Goal: Information Seeking & Learning: Learn about a topic

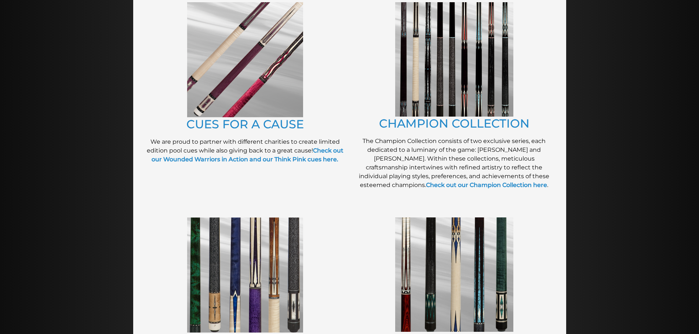
scroll to position [197, 0]
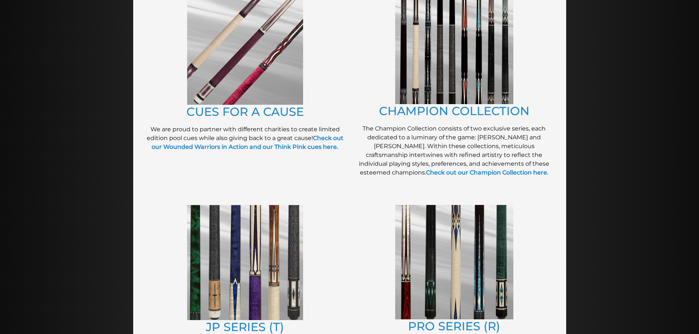
click at [451, 62] on img at bounding box center [454, 47] width 118 height 115
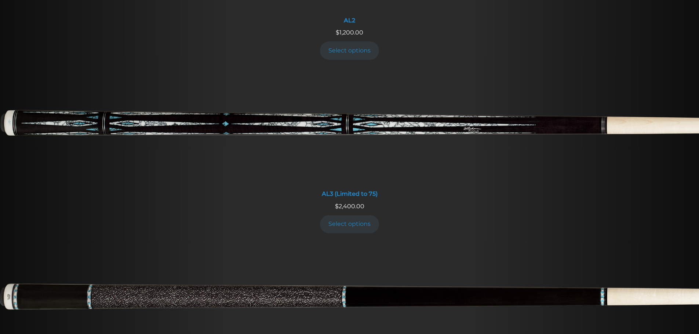
scroll to position [496, 0]
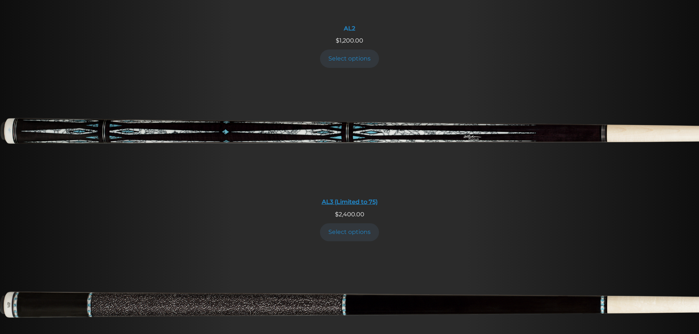
click at [327, 119] on img at bounding box center [349, 136] width 699 height 116
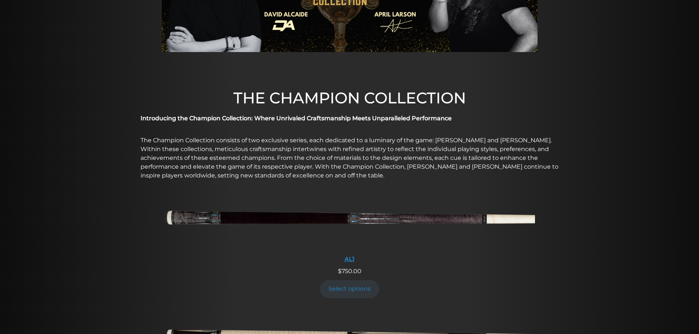
scroll to position [147, 0]
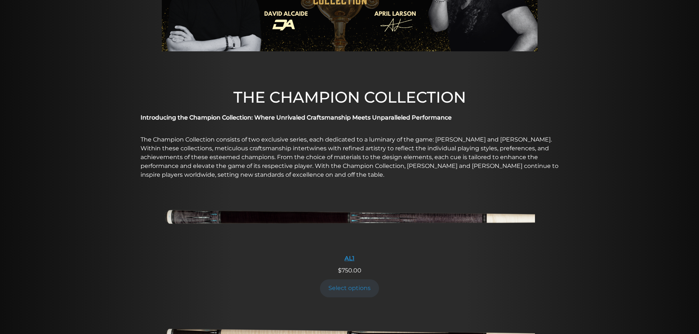
click at [366, 230] on img at bounding box center [349, 220] width 371 height 62
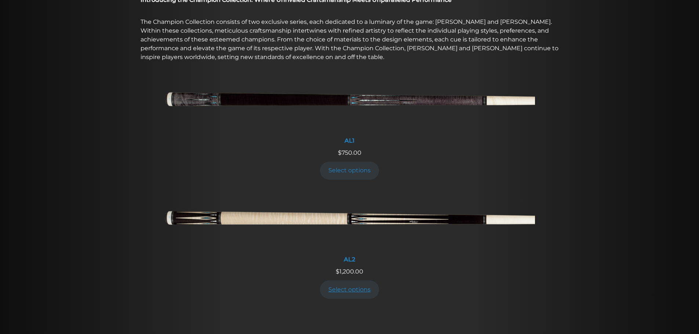
scroll to position [267, 0]
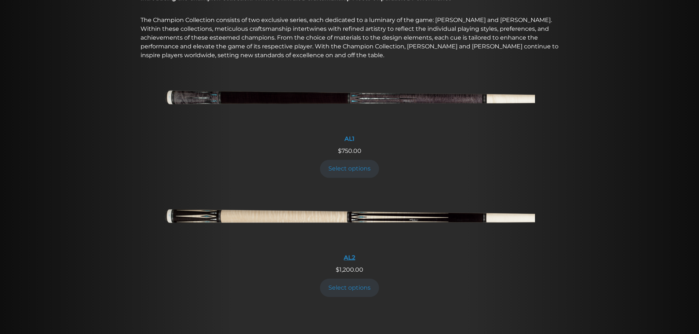
click at [316, 219] on img at bounding box center [349, 219] width 371 height 62
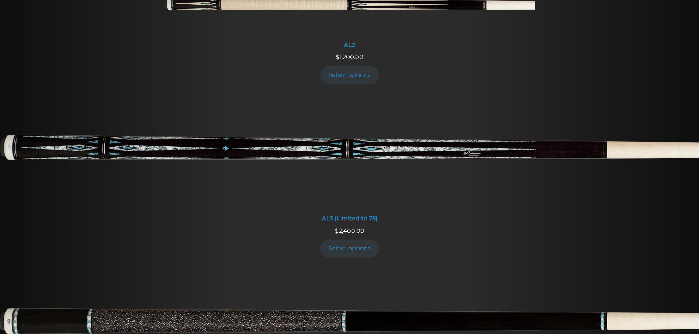
scroll to position [485, 0]
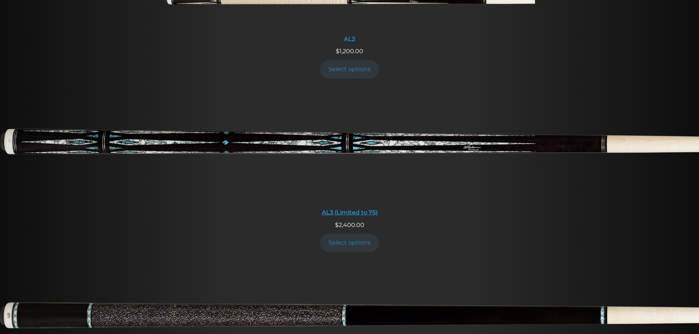
click at [195, 153] on img at bounding box center [349, 147] width 699 height 116
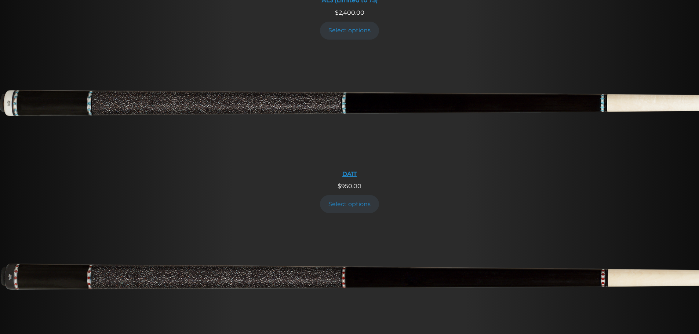
scroll to position [696, 0]
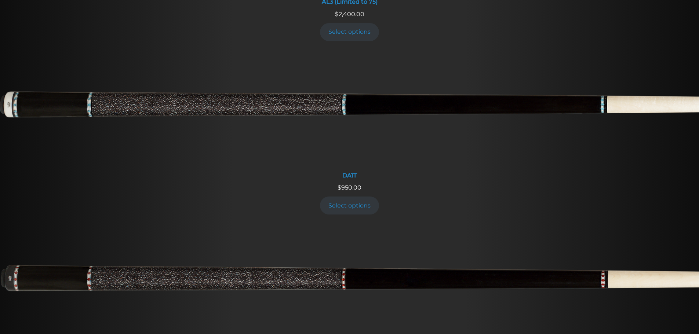
click at [91, 108] on img at bounding box center [349, 109] width 699 height 116
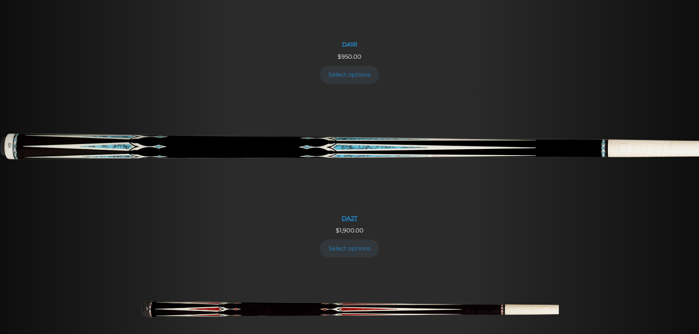
scroll to position [1002, 0]
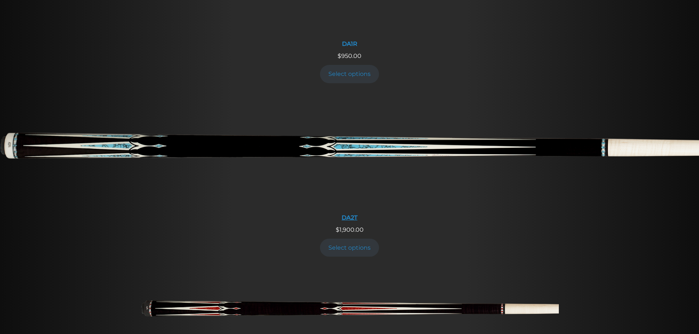
click at [231, 143] on img at bounding box center [349, 152] width 699 height 116
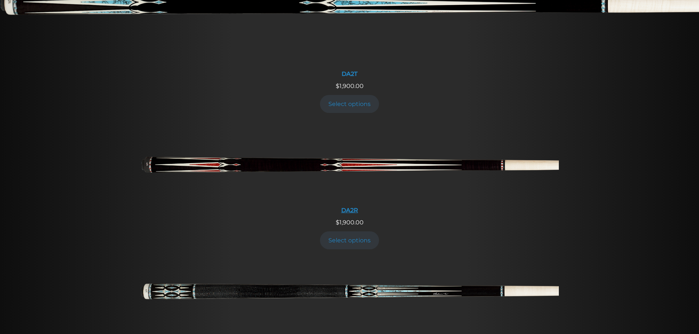
scroll to position [1147, 0]
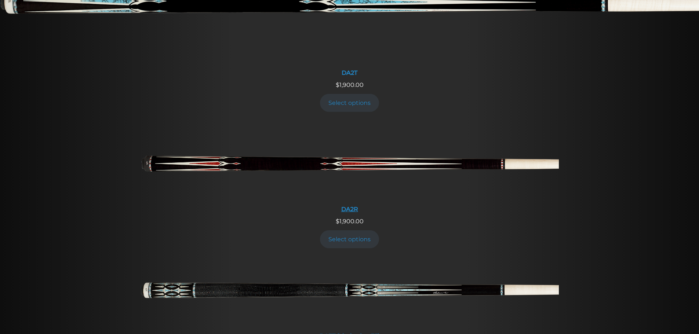
click at [353, 171] on img at bounding box center [350, 167] width 419 height 70
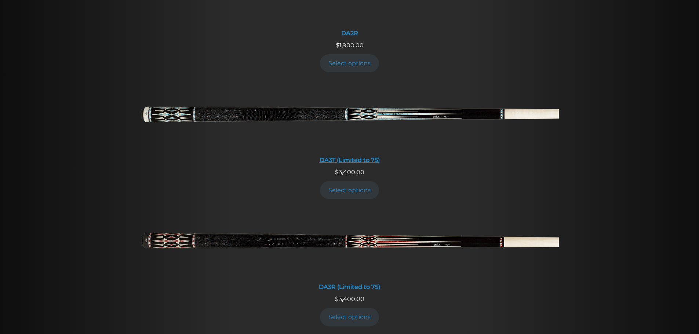
scroll to position [1327, 0]
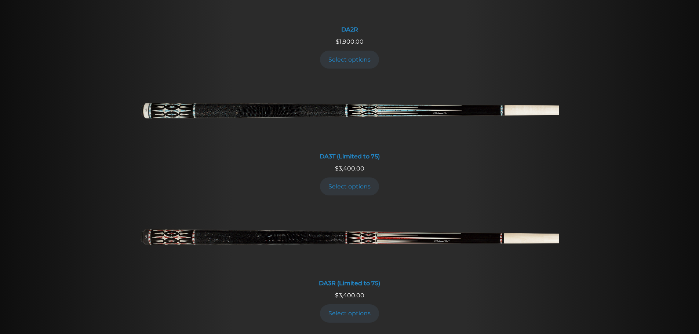
click at [296, 107] on img at bounding box center [350, 114] width 419 height 70
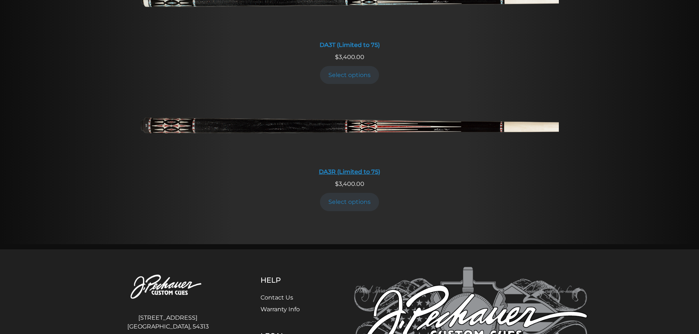
scroll to position [1441, 0]
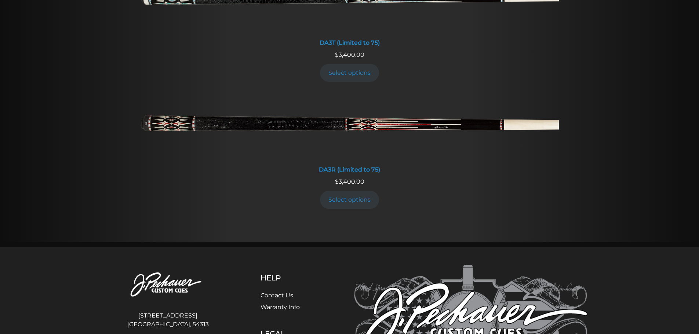
click at [243, 130] on img at bounding box center [350, 127] width 419 height 70
click at [376, 128] on img at bounding box center [350, 127] width 419 height 70
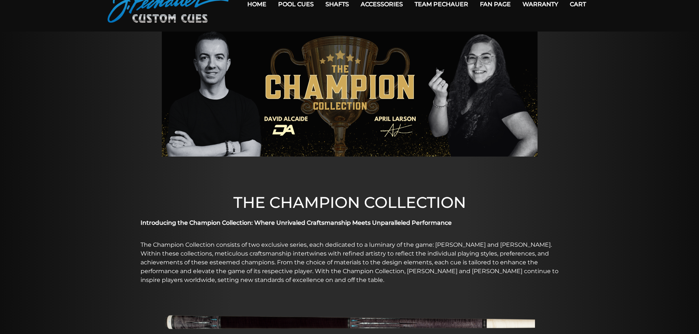
scroll to position [14, 0]
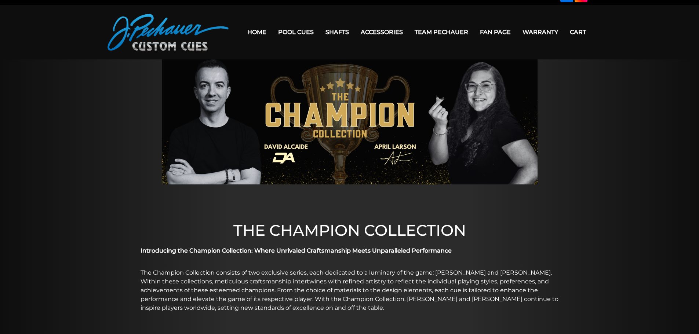
click at [257, 29] on link "Home" at bounding box center [257, 32] width 31 height 19
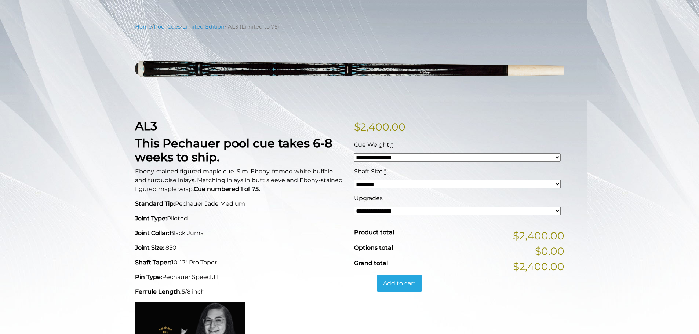
scroll to position [77, 0]
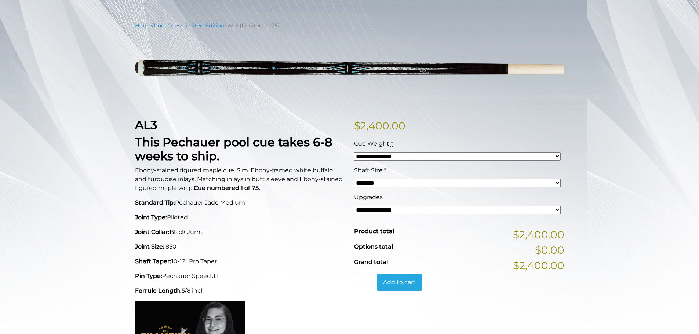
click at [380, 158] on select "**********" at bounding box center [457, 156] width 207 height 8
select select "*****"
click at [354, 152] on select "**********" at bounding box center [457, 156] width 207 height 8
click at [380, 210] on select "**********" at bounding box center [457, 210] width 207 height 8
select select "*****"
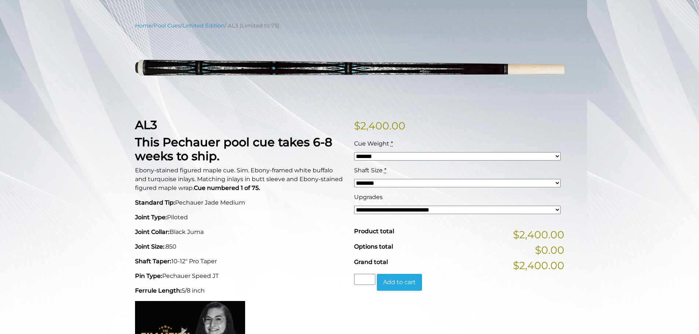
click at [354, 206] on select "**********" at bounding box center [457, 210] width 207 height 8
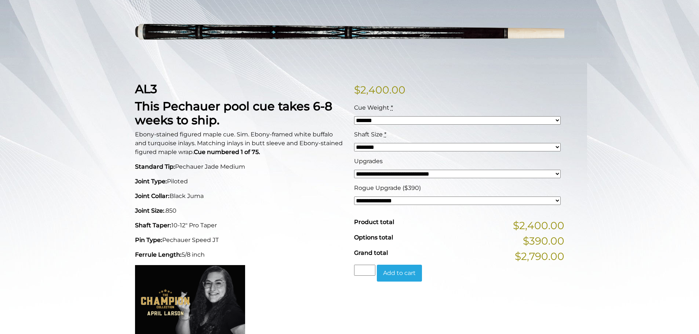
scroll to position [114, 0]
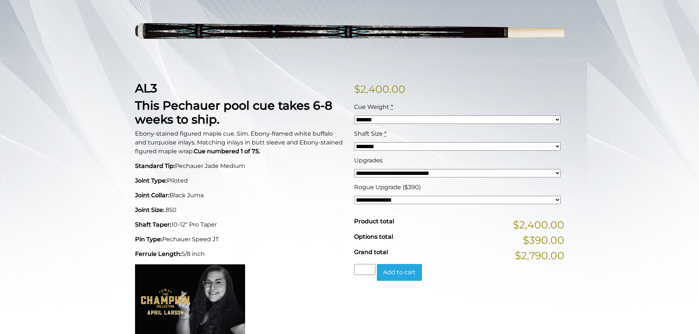
drag, startPoint x: 576, startPoint y: 259, endPoint x: 510, endPoint y: 254, distance: 66.3
drag, startPoint x: 515, startPoint y: 254, endPoint x: 561, endPoint y: 261, distance: 45.7
click at [561, 261] on span "$2,790.00" at bounding box center [540, 255] width 50 height 15
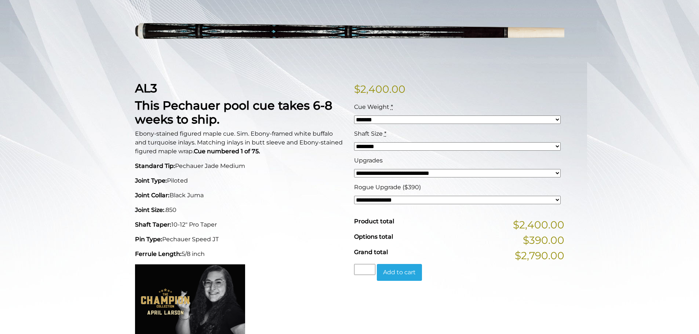
drag, startPoint x: 565, startPoint y: 253, endPoint x: 586, endPoint y: 258, distance: 22.0
drag, startPoint x: 555, startPoint y: 254, endPoint x: 563, endPoint y: 258, distance: 8.7
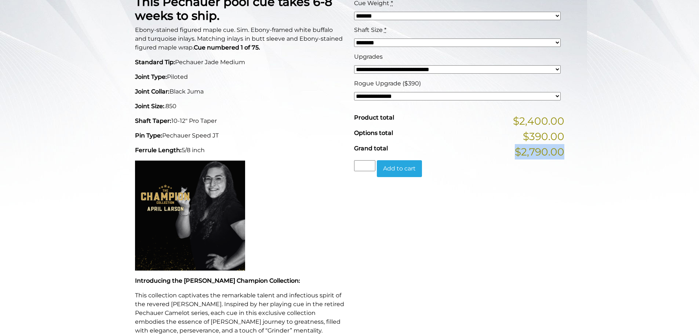
scroll to position [217, 0]
click at [198, 199] on img at bounding box center [190, 216] width 110 height 110
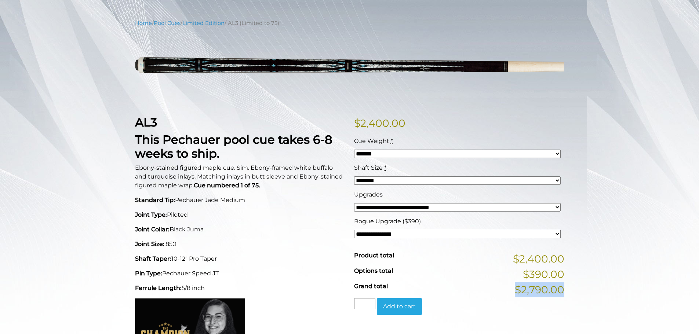
scroll to position [81, 0]
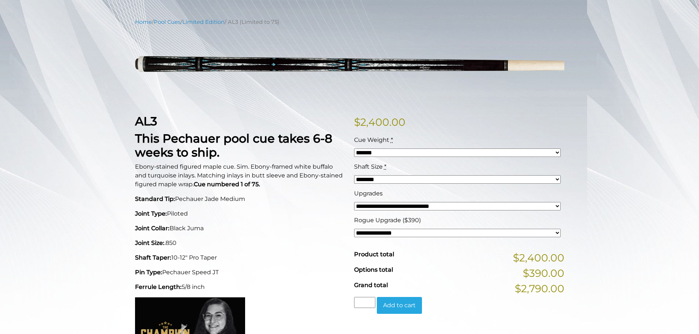
drag, startPoint x: 134, startPoint y: 147, endPoint x: 138, endPoint y: 158, distance: 11.6
drag, startPoint x: 130, startPoint y: 163, endPoint x: 176, endPoint y: 169, distance: 46.3
drag, startPoint x: 181, startPoint y: 166, endPoint x: 236, endPoint y: 167, distance: 55.1
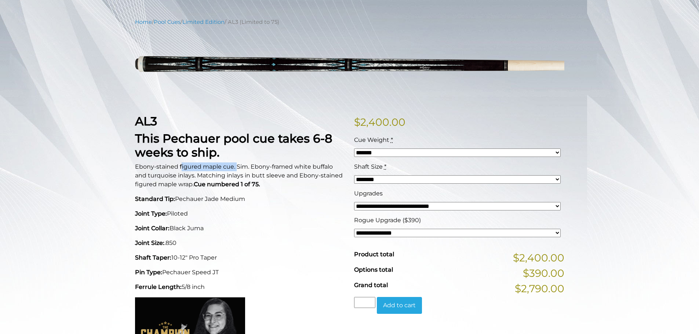
click at [236, 167] on span "Ebony-stained figured maple cue. Sim. Ebony-framed white buffalo and turquoise …" at bounding box center [239, 175] width 208 height 25
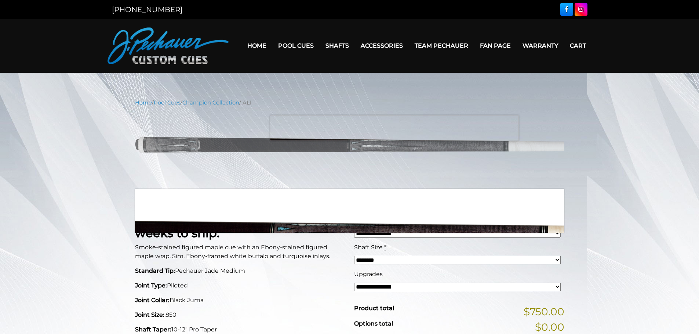
drag, startPoint x: 394, startPoint y: 133, endPoint x: 394, endPoint y: 128, distance: 5.1
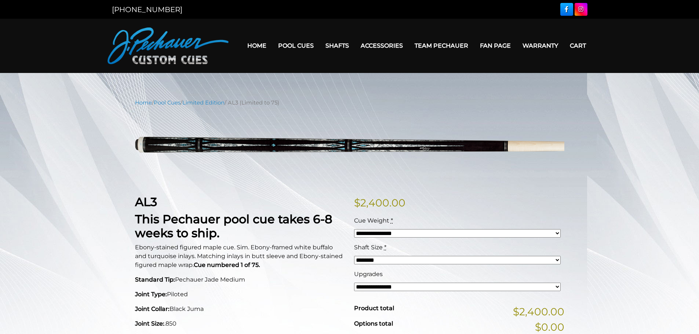
drag, startPoint x: 0, startPoint y: 106, endPoint x: 4, endPoint y: 106, distance: 4.1
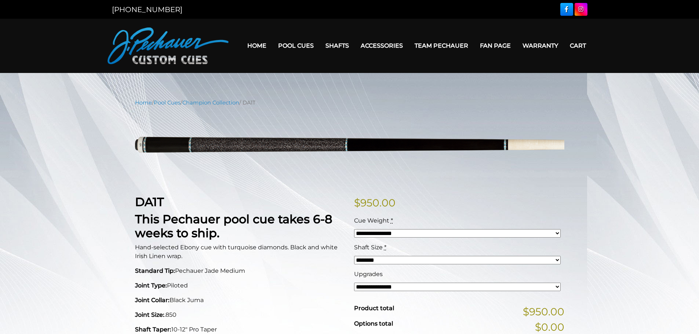
drag, startPoint x: 315, startPoint y: 293, endPoint x: 288, endPoint y: 265, distance: 38.9
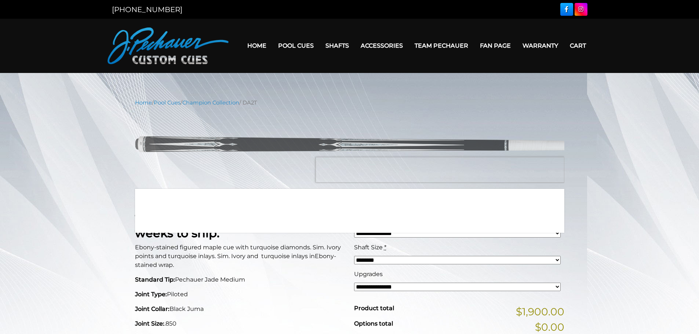
drag, startPoint x: 449, startPoint y: 174, endPoint x: 449, endPoint y: 170, distance: 4.4
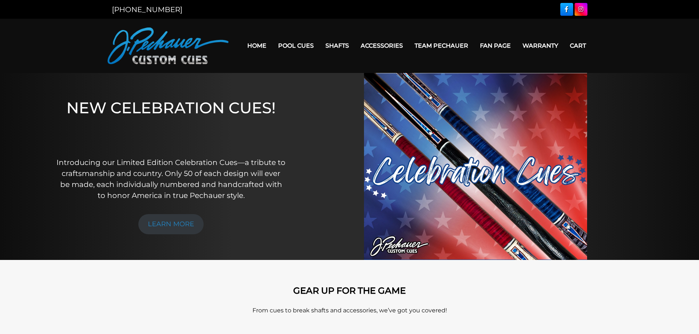
click at [440, 43] on link "Team Pechauer" at bounding box center [441, 45] width 65 height 19
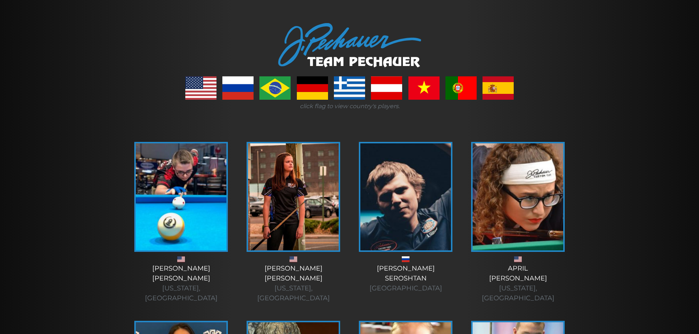
scroll to position [79, 0]
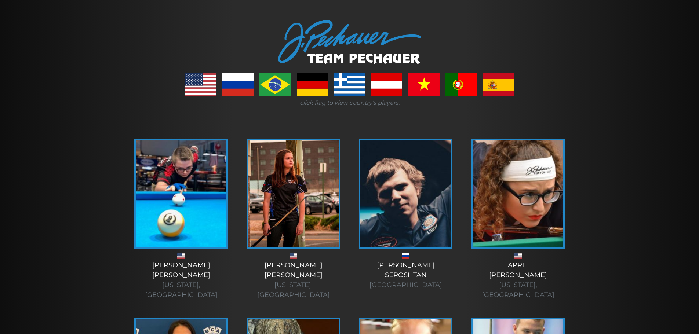
click at [354, 79] on link at bounding box center [349, 84] width 31 height 23
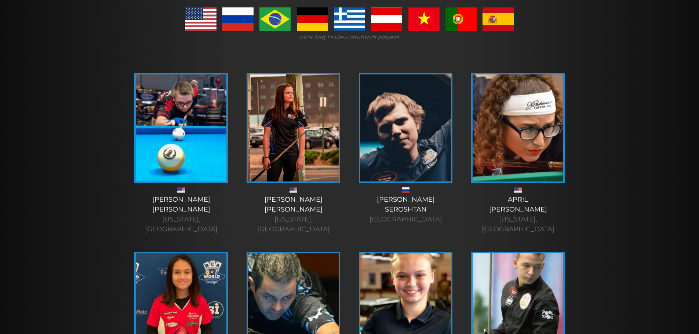
scroll to position [137, 0]
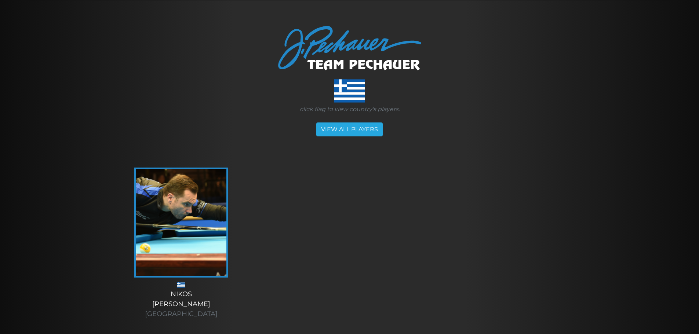
scroll to position [73, 0]
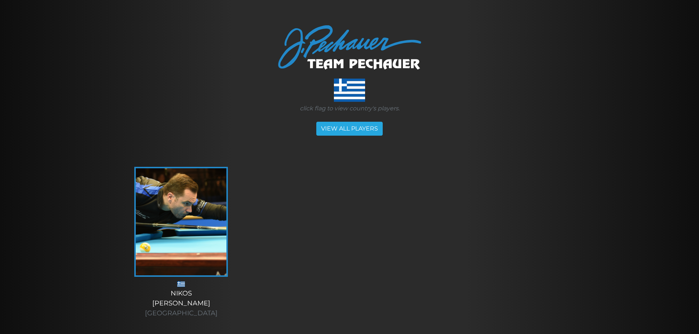
click at [154, 236] on img at bounding box center [181, 222] width 91 height 107
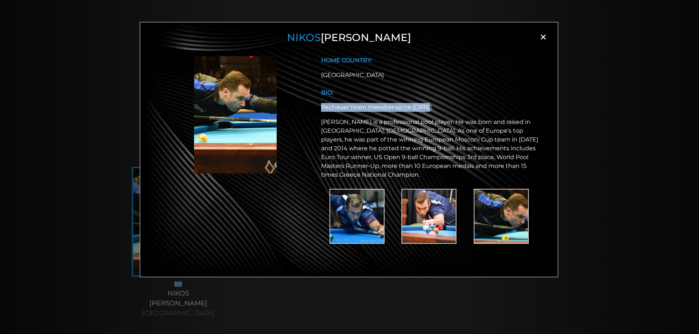
drag, startPoint x: 320, startPoint y: 106, endPoint x: 432, endPoint y: 107, distance: 112.3
click at [432, 107] on div "HOME COUNTRY: [GEOGRAPHIC_DATA] BIO: Pechauer team member since [DATE]. [PERSON…" at bounding box center [431, 157] width 228 height 203
click at [341, 216] on img at bounding box center [357, 216] width 55 height 55
click at [490, 214] on img at bounding box center [501, 216] width 55 height 55
click at [444, 222] on img at bounding box center [429, 216] width 55 height 55
